Goal: Find specific page/section: Find specific page/section

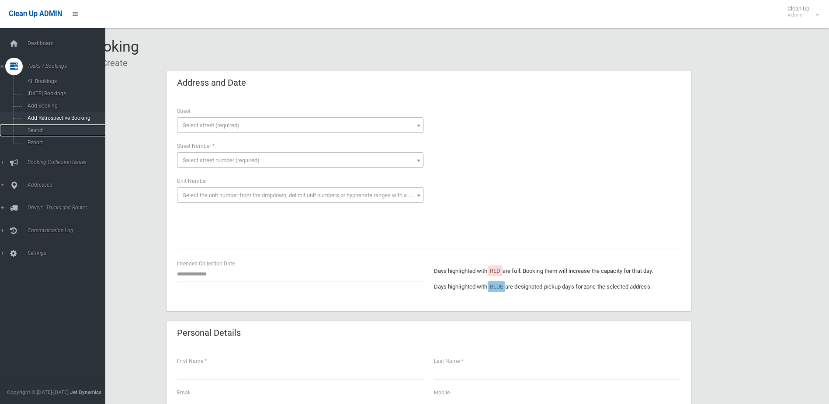
drag, startPoint x: 35, startPoint y: 128, endPoint x: 41, endPoint y: 112, distance: 16.7
click at [35, 128] on span "Search" at bounding box center [64, 130] width 79 height 6
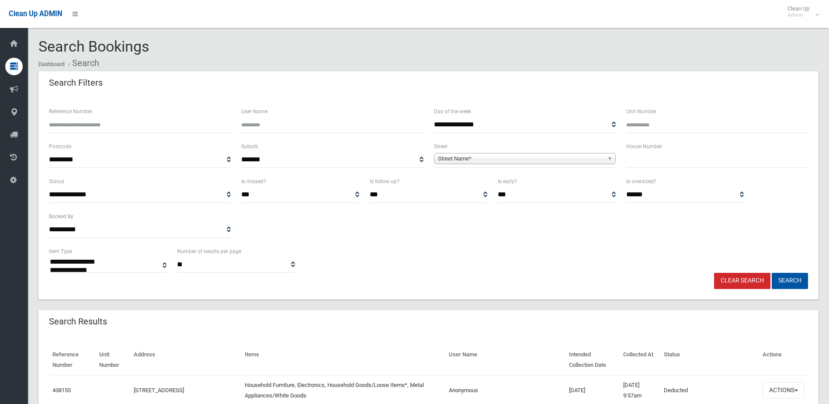
select select
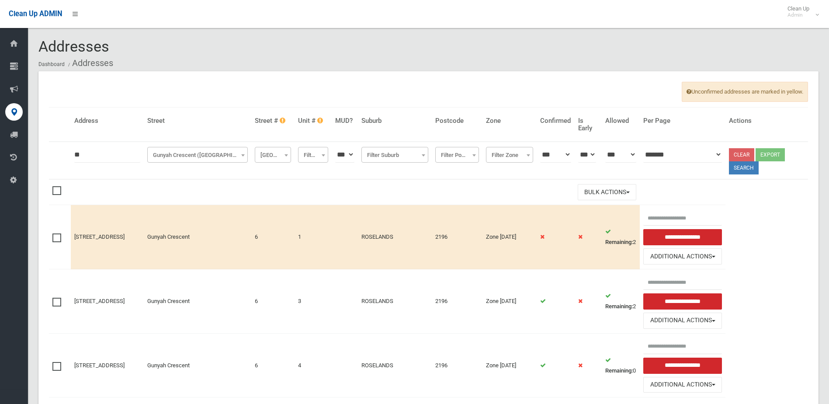
click at [754, 154] on link "Clear" at bounding box center [741, 154] width 25 height 13
